Goal: Navigation & Orientation: Find specific page/section

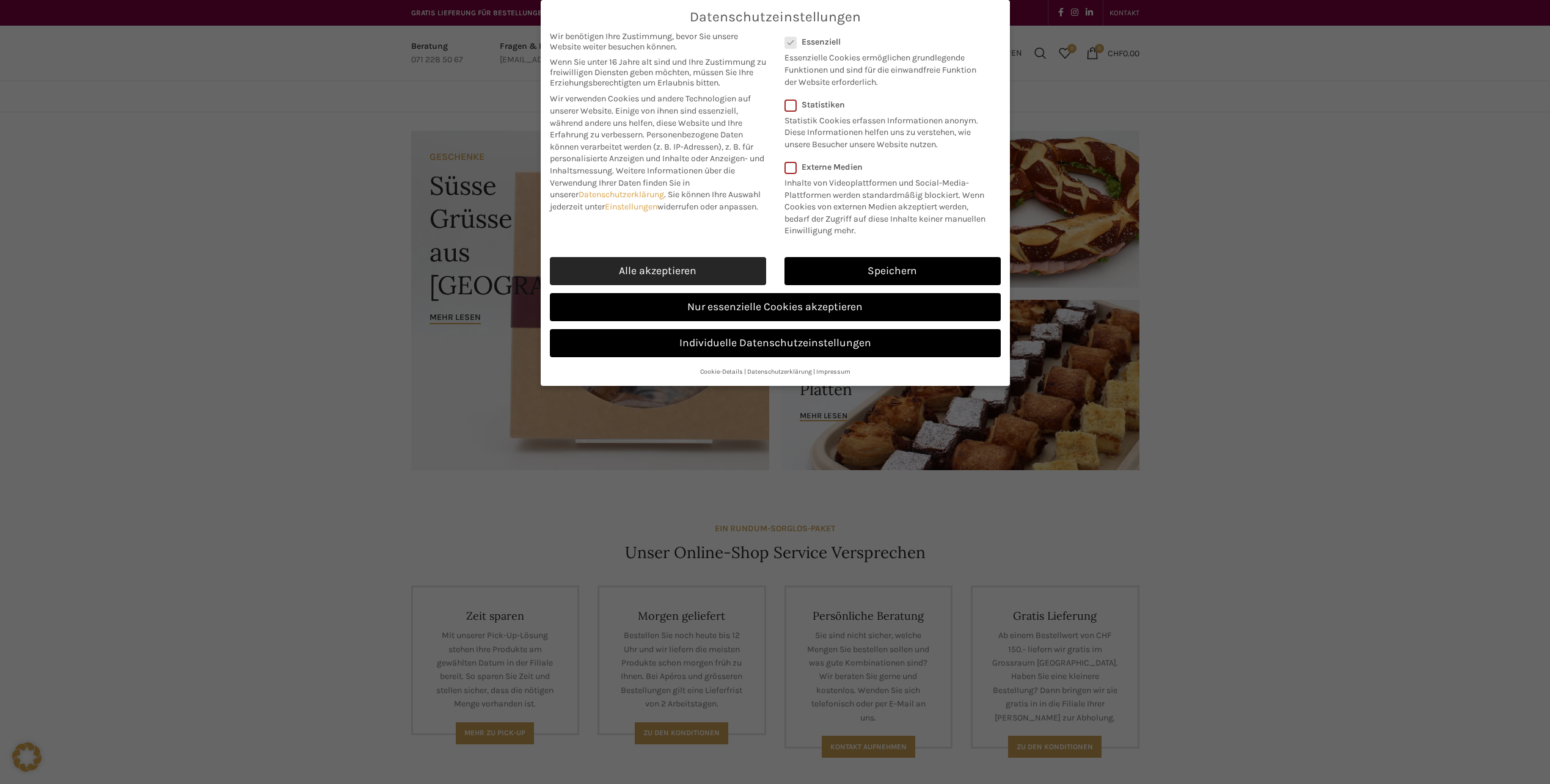
click at [666, 274] on link "Alle akzeptieren" at bounding box center [657, 271] width 216 height 28
checkbox input "true"
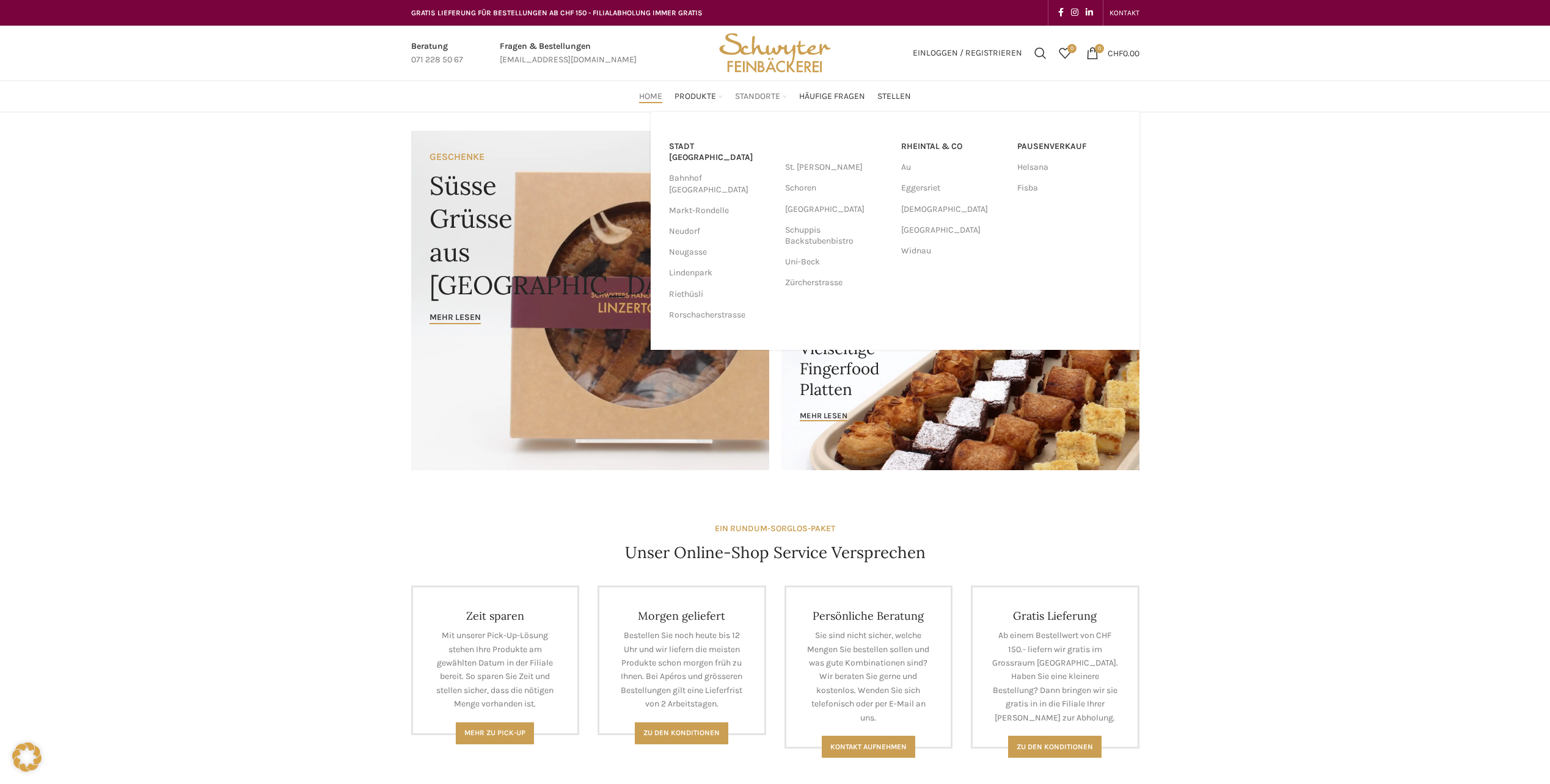
click at [767, 93] on span "Standorte" at bounding box center [757, 97] width 45 height 12
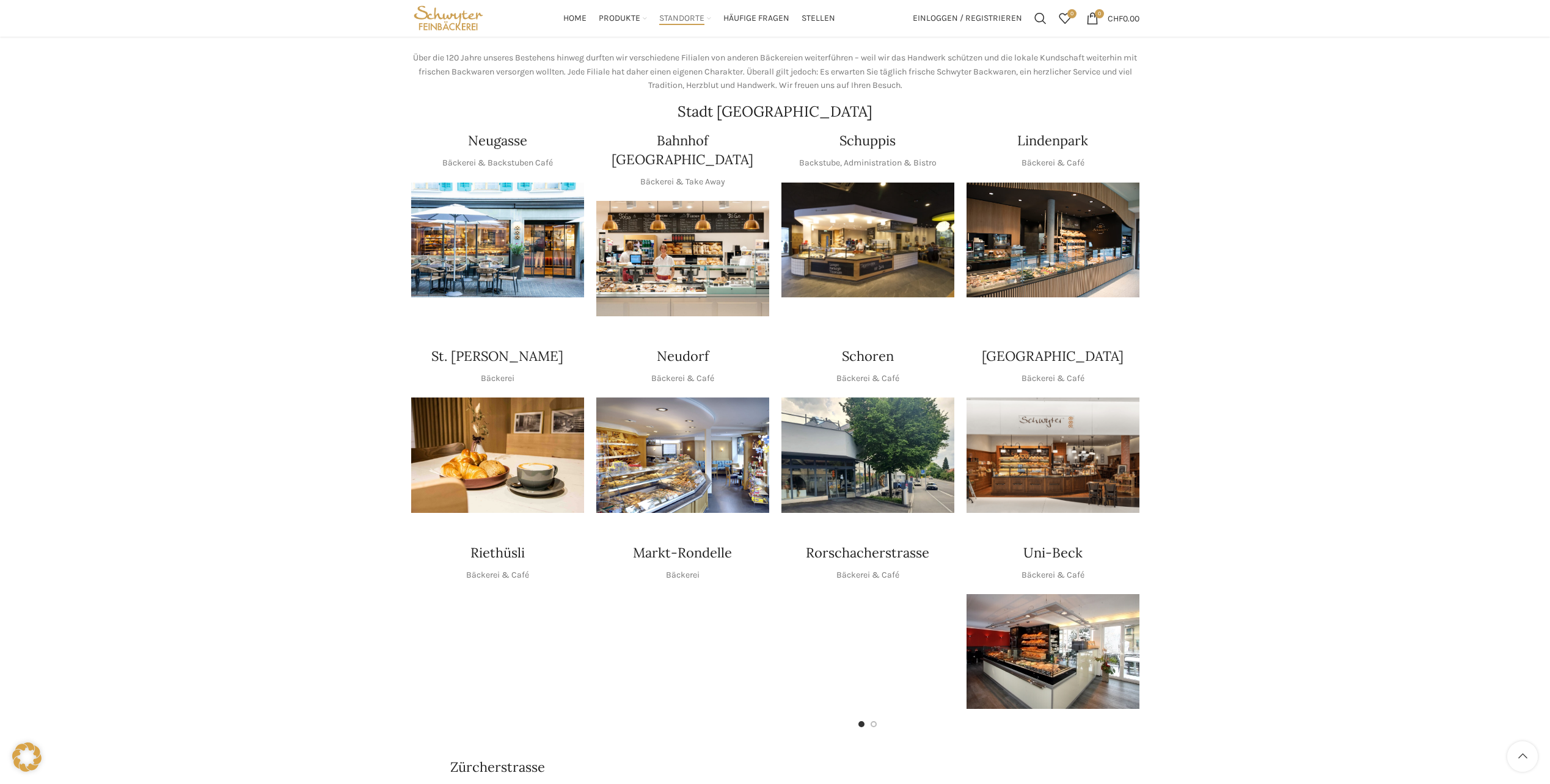
scroll to position [122, 0]
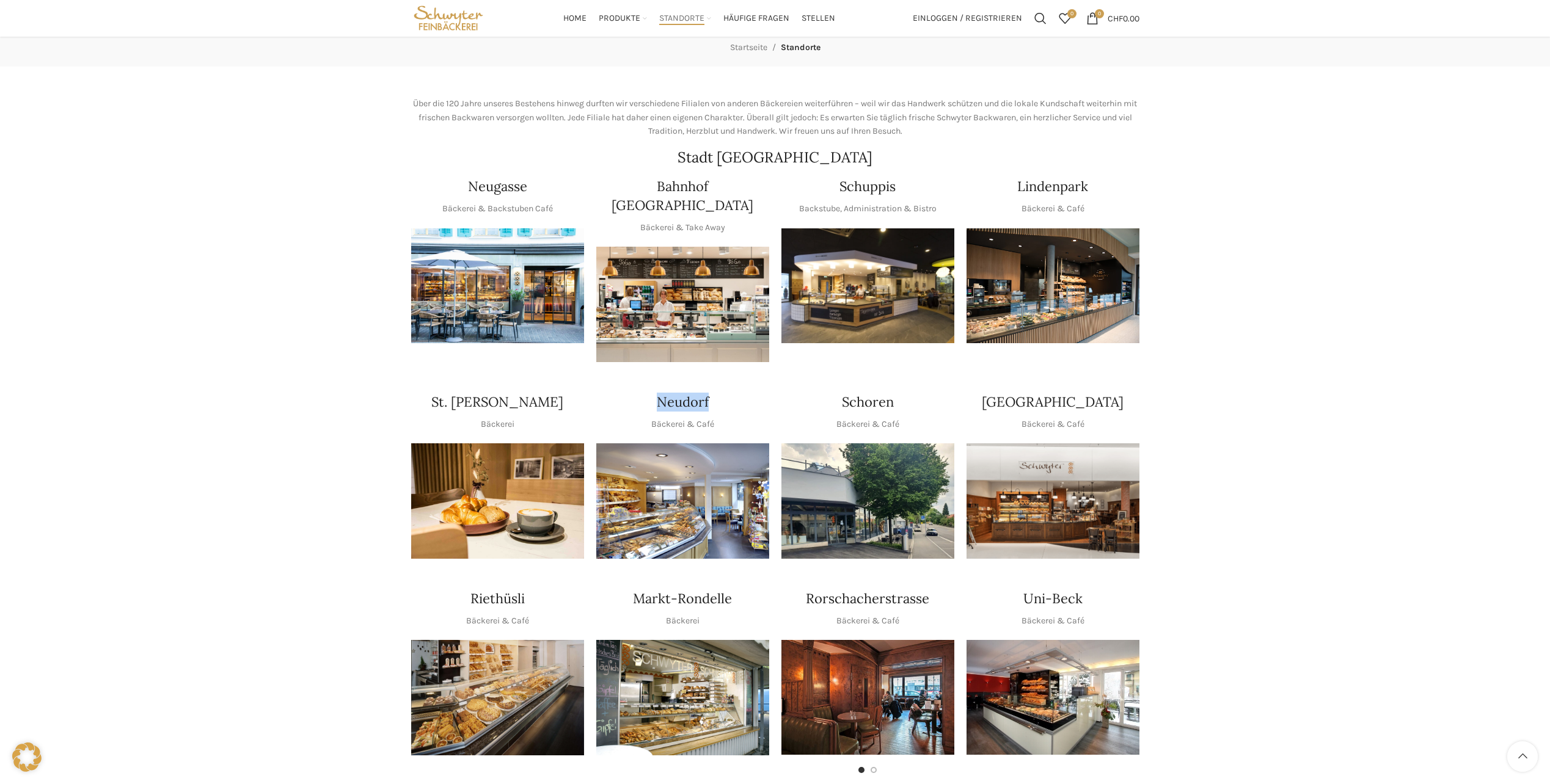
drag, startPoint x: 657, startPoint y: 381, endPoint x: 719, endPoint y: 381, distance: 62.0
click at [719, 393] on div "Neudorf" at bounding box center [682, 403] width 173 height 19
drag, startPoint x: 719, startPoint y: 381, endPoint x: 742, endPoint y: 391, distance: 25.1
click at [743, 393] on div "Neudorf" at bounding box center [682, 403] width 173 height 19
click at [701, 483] on img "1 / 1" at bounding box center [682, 501] width 173 height 116
